Goal: Find specific page/section: Find specific page/section

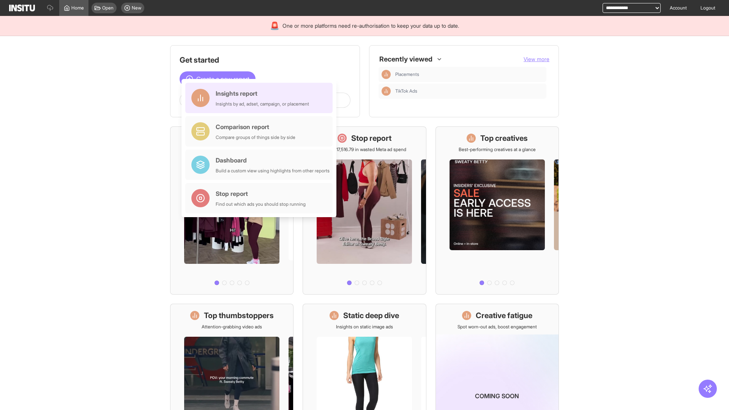
click at [261, 98] on div "Insights report Insights by ad, adset, campaign, or placement" at bounding box center [262, 98] width 93 height 18
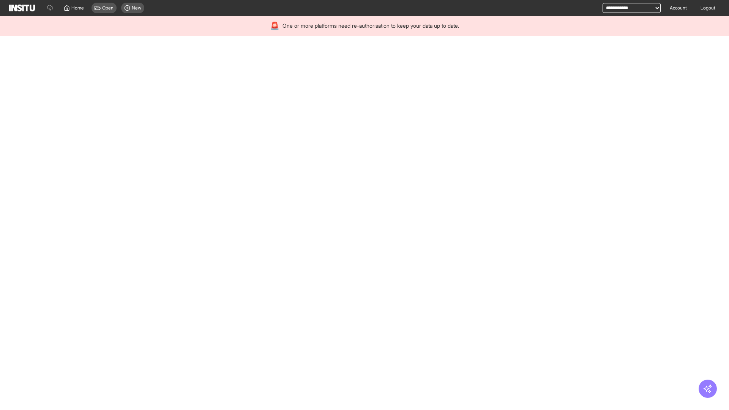
select select "**"
